Goal: Understand site structure: Understand site structure

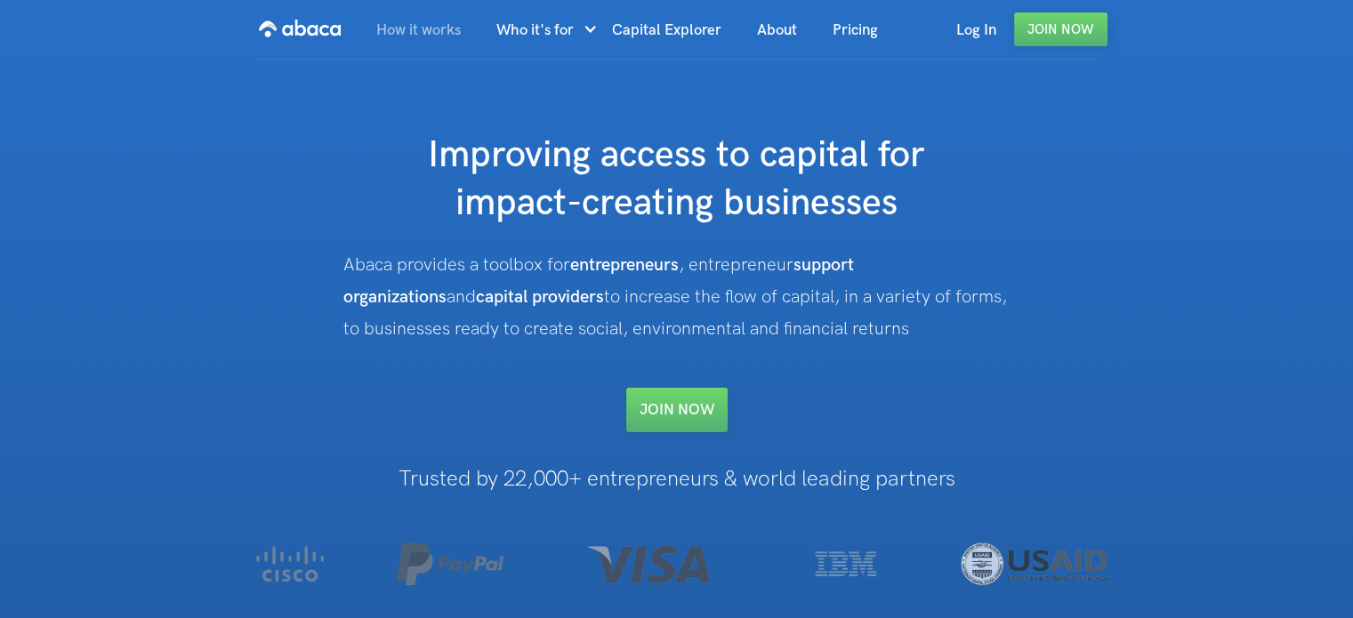
click at [442, 35] on link "How it works" at bounding box center [419, 30] width 120 height 60
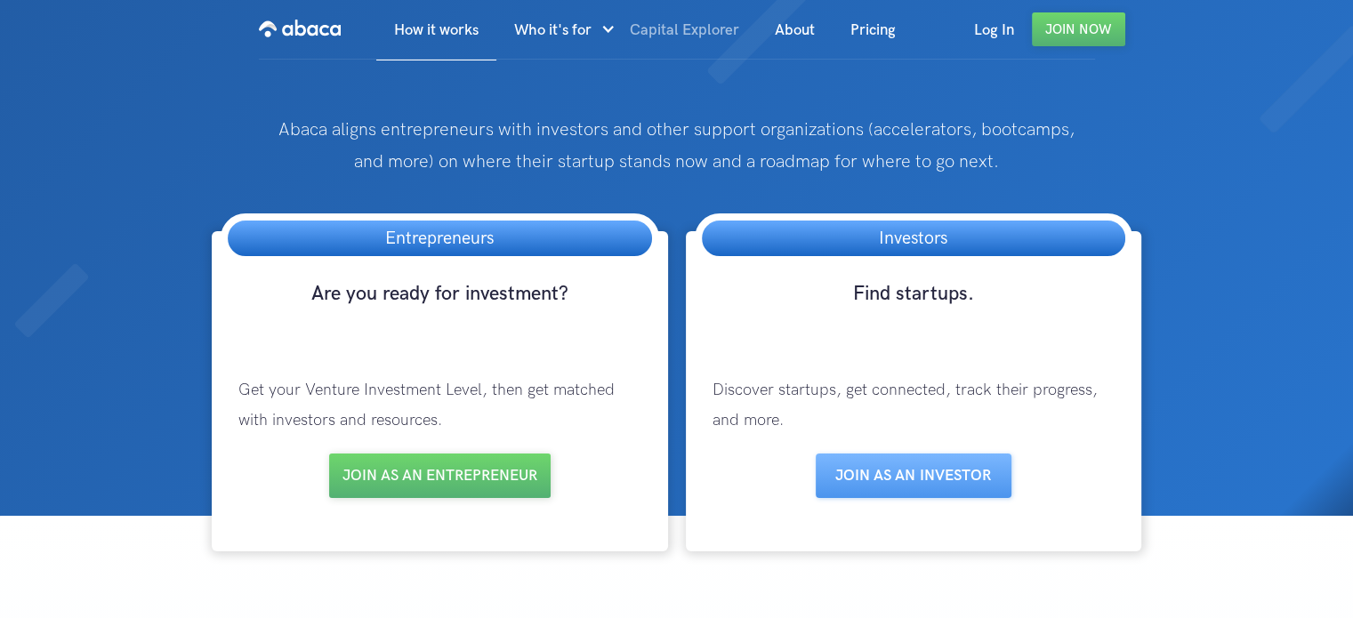
click at [696, 32] on link "Capital Explorer" at bounding box center [684, 30] width 145 height 60
